Goal: Navigation & Orientation: Go to known website

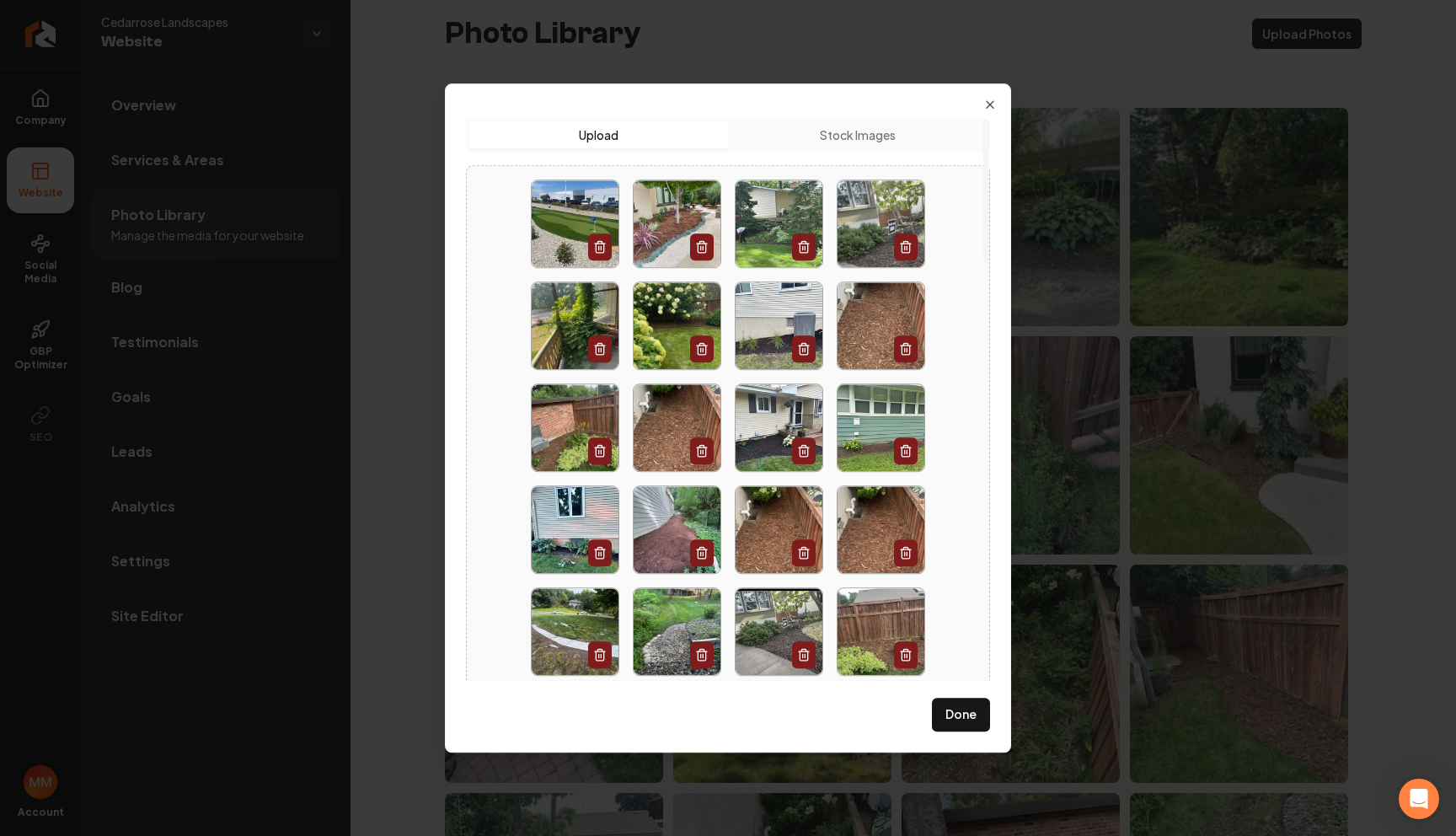
click at [989, 97] on div "Upload Upload Stock Images Done Close" at bounding box center [728, 418] width 566 height 669
click at [987, 103] on icon "button" at bounding box center [990, 104] width 7 height 7
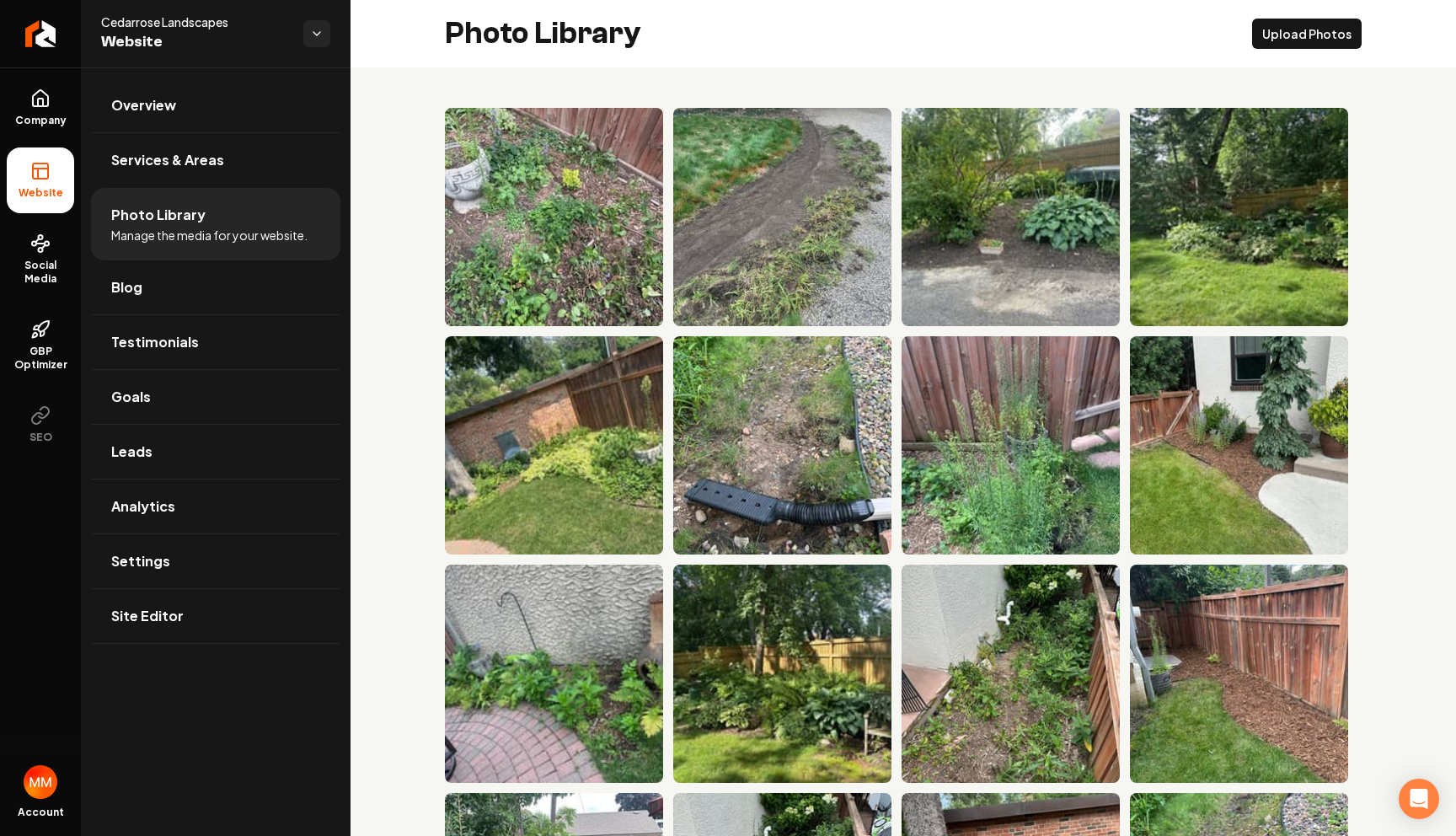
click at [51, 173] on li "Website" at bounding box center [41, 180] width 67 height 66
click at [34, 181] on li "Website" at bounding box center [41, 180] width 67 height 66
click at [98, 105] on link "Overview" at bounding box center [215, 105] width 249 height 53
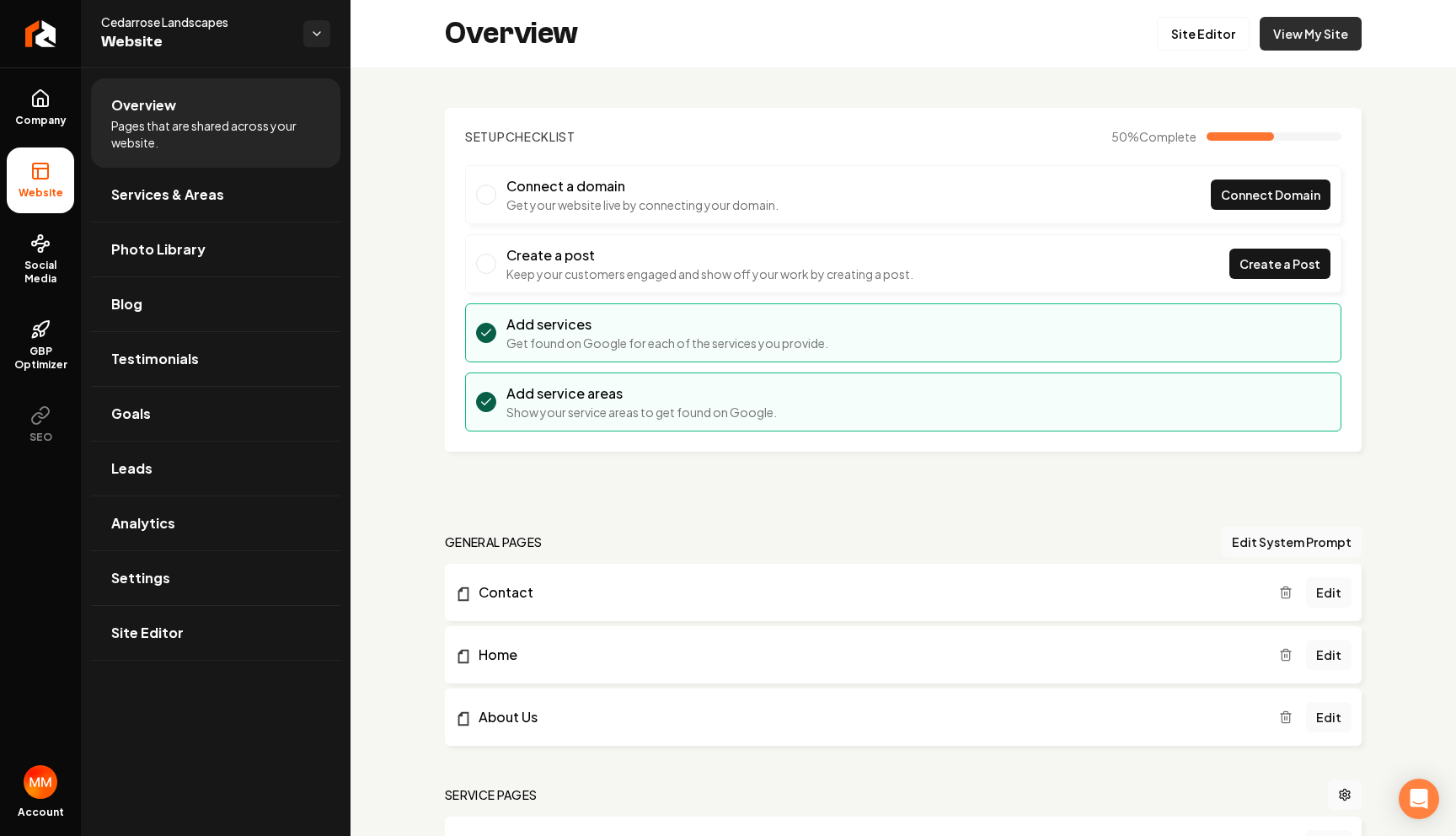
click at [1292, 38] on link "View My Site" at bounding box center [1311, 34] width 102 height 34
